Goal: Task Accomplishment & Management: Use online tool/utility

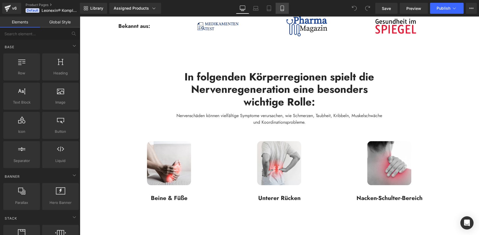
click at [283, 10] on icon at bounding box center [281, 10] width 3 height 0
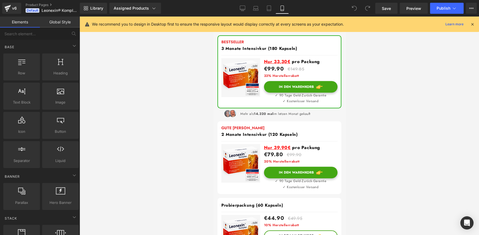
scroll to position [303, 0]
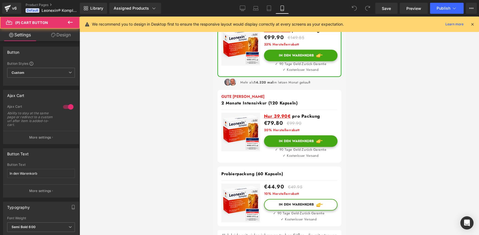
click at [301, 137] on div "In den Warenkorb (P) Cart Button" at bounding box center [300, 141] width 73 height 12
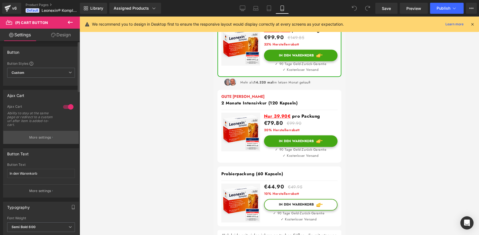
click at [29, 136] on p "More settings" at bounding box center [40, 137] width 22 height 5
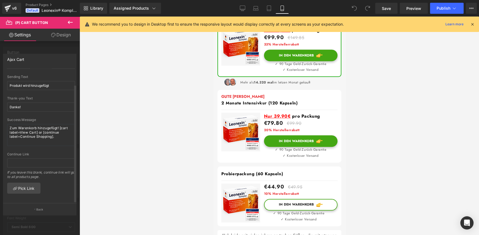
scroll to position [0, 0]
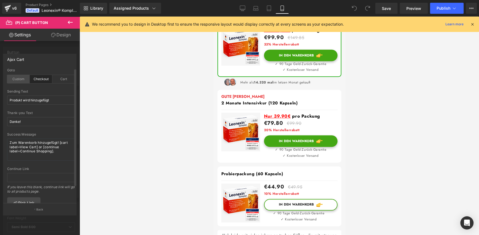
click at [17, 80] on div "Custom" at bounding box center [18, 79] width 23 height 8
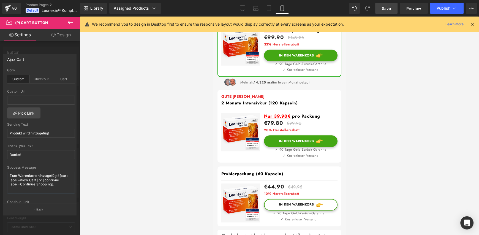
click at [385, 8] on span "Save" at bounding box center [386, 9] width 9 height 6
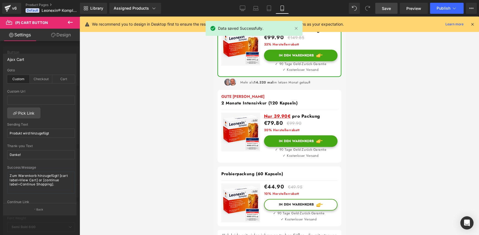
click at [471, 25] on icon at bounding box center [472, 24] width 5 height 5
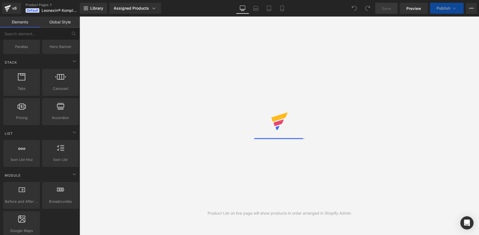
scroll to position [165, 0]
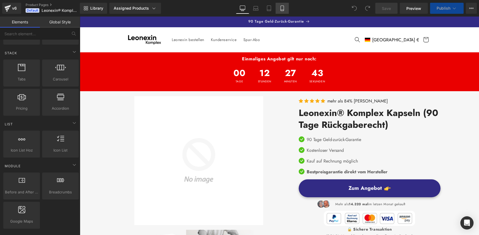
click at [283, 10] on icon at bounding box center [281, 8] width 3 height 5
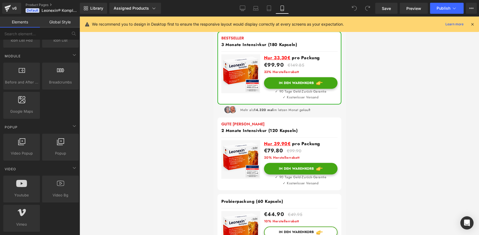
scroll to position [330, 0]
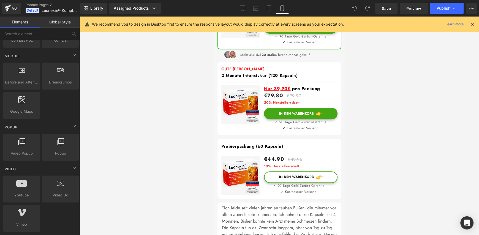
click at [301, 173] on div "In den Warenkorb (P) Cart Button" at bounding box center [300, 177] width 73 height 12
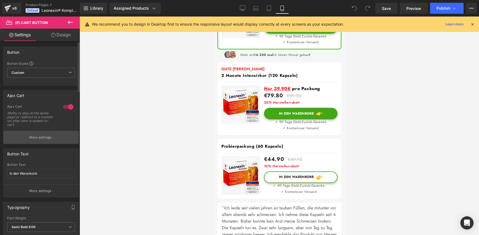
click at [37, 136] on p "More settings" at bounding box center [40, 137] width 22 height 5
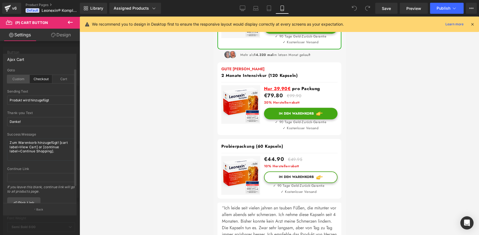
click at [11, 80] on div "Custom" at bounding box center [18, 79] width 23 height 8
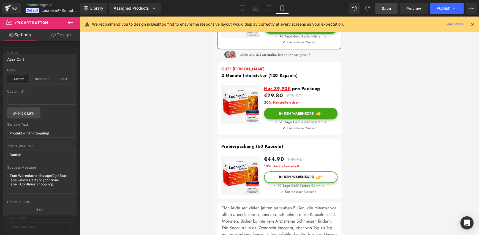
click at [385, 8] on span "Save" at bounding box center [386, 9] width 9 height 6
click at [439, 6] on span "Publish" at bounding box center [443, 8] width 14 height 4
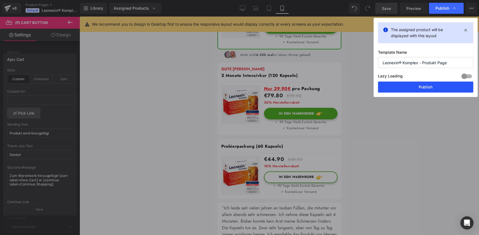
click at [420, 85] on button "Publish" at bounding box center [425, 86] width 95 height 11
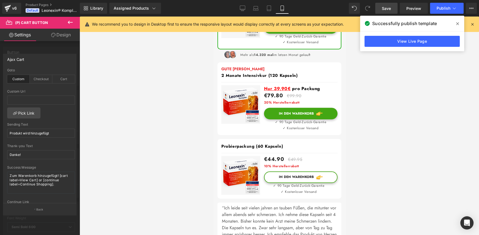
click at [459, 23] on span at bounding box center [457, 23] width 9 height 9
